Goal: Information Seeking & Learning: Learn about a topic

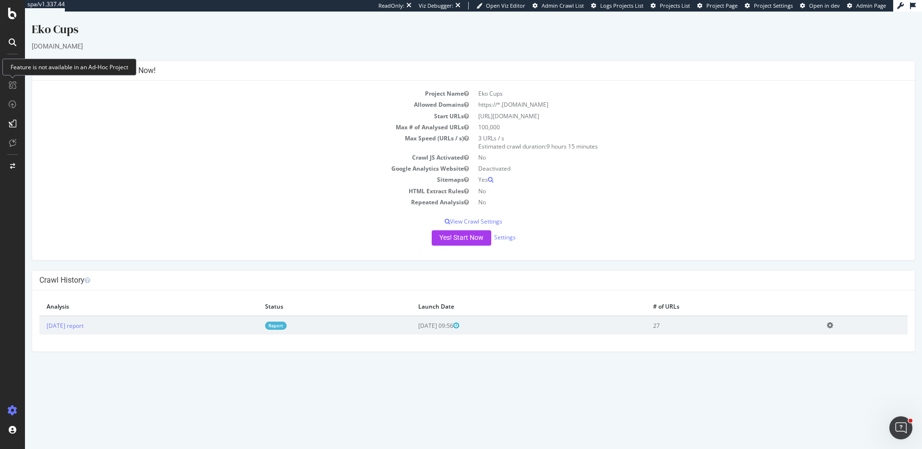
click at [189, 142] on td "Max Speed (URLs / s)" at bounding box center [256, 142] width 434 height 19
click at [69, 326] on link "[DATE] report" at bounding box center [65, 325] width 37 height 8
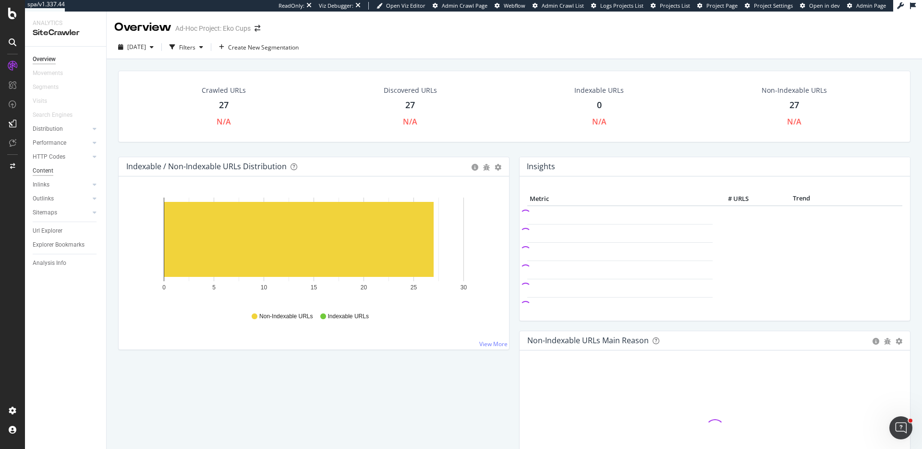
click at [47, 170] on div "Content" at bounding box center [43, 171] width 21 height 10
